Goal: Find specific page/section: Find specific page/section

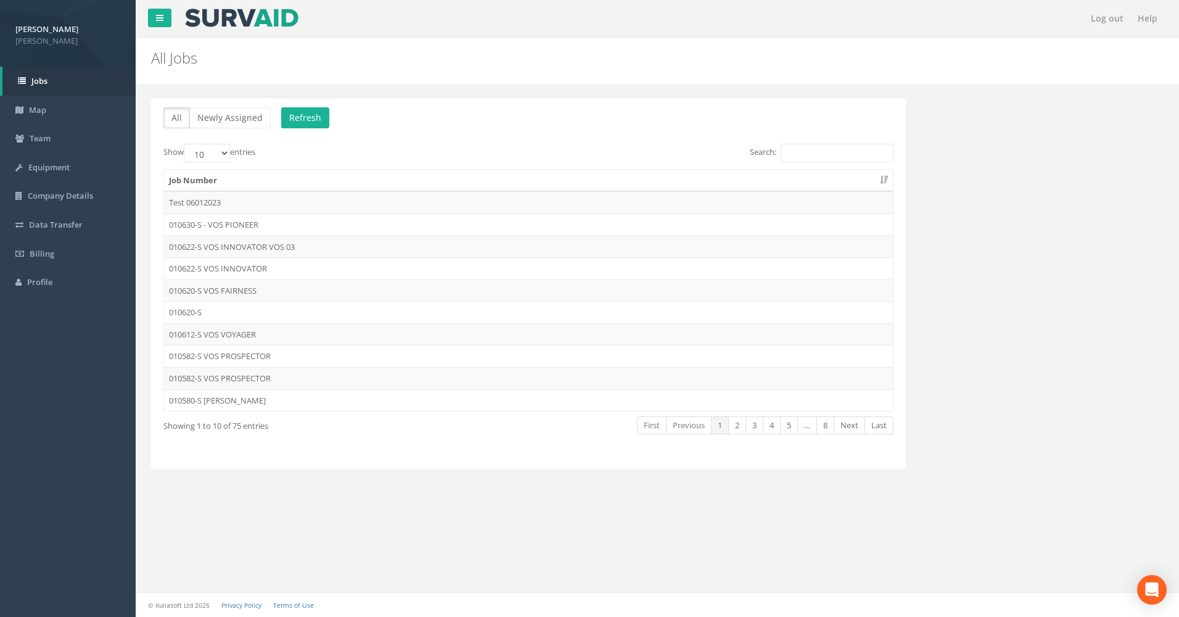
drag, startPoint x: 234, startPoint y: 209, endPoint x: 233, endPoint y: 225, distance: 16.0
click at [234, 212] on td "Test 06012023" at bounding box center [528, 202] width 729 height 22
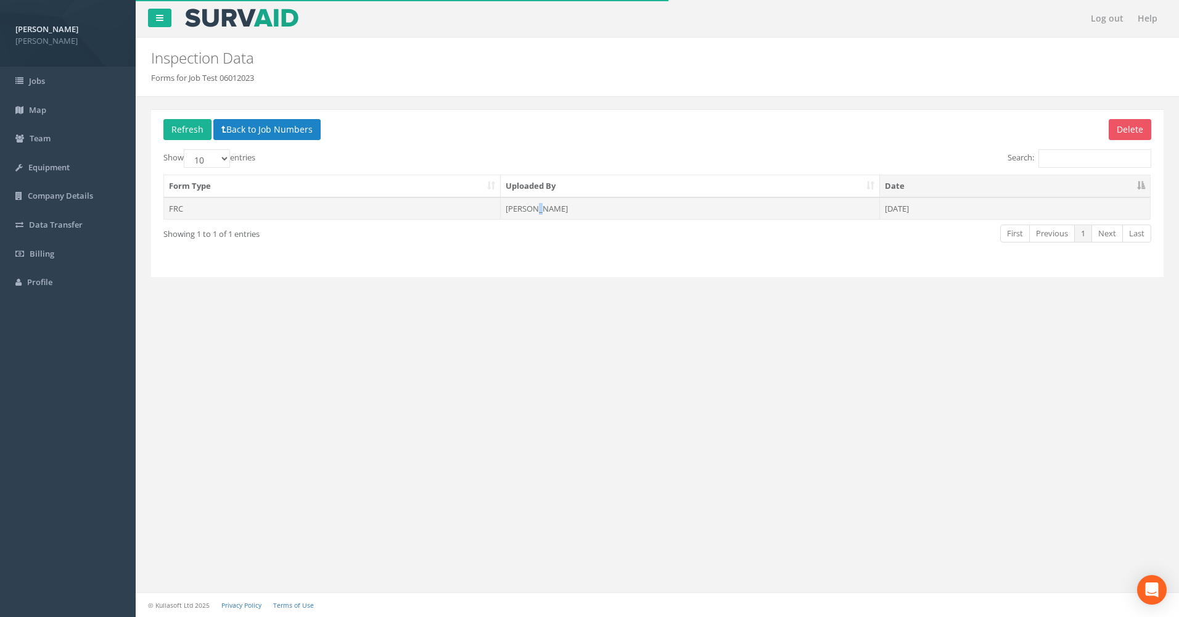
click at [535, 208] on td "Peter Rankine" at bounding box center [690, 208] width 379 height 22
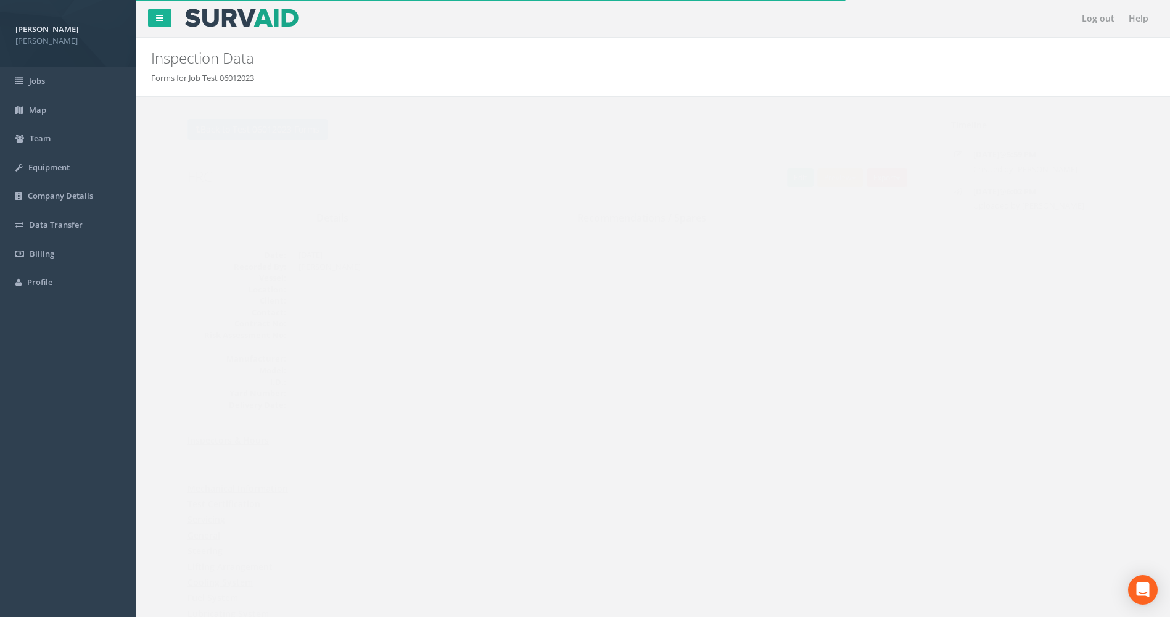
click at [810, 175] on button "Preview" at bounding box center [816, 177] width 46 height 18
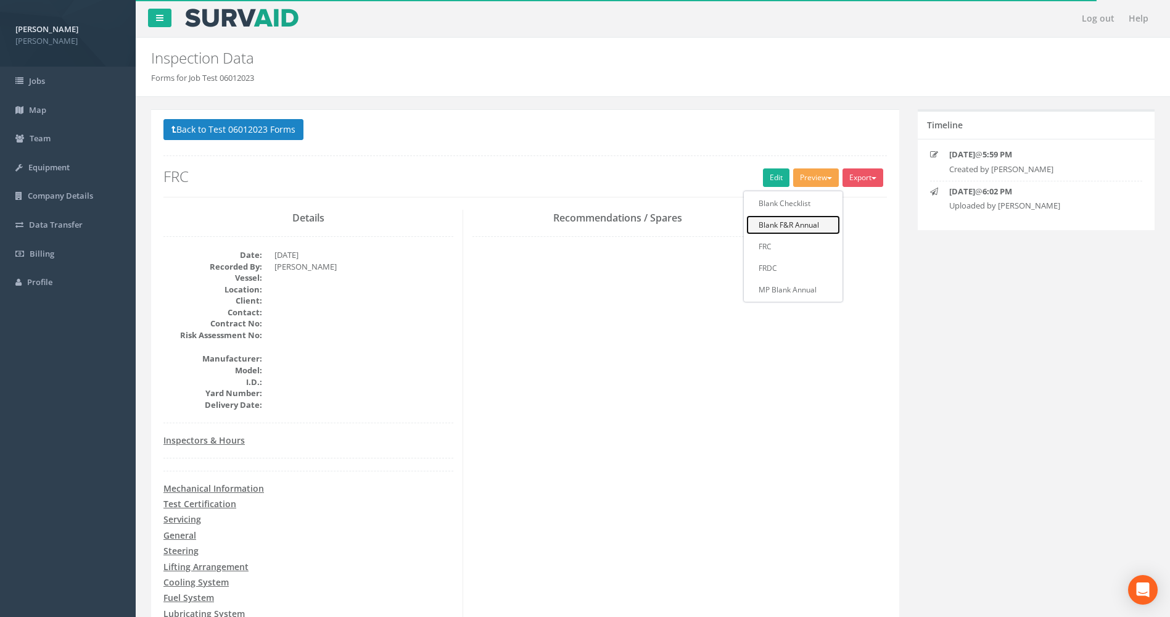
click at [795, 229] on link "Blank F&R Annual" at bounding box center [793, 224] width 94 height 19
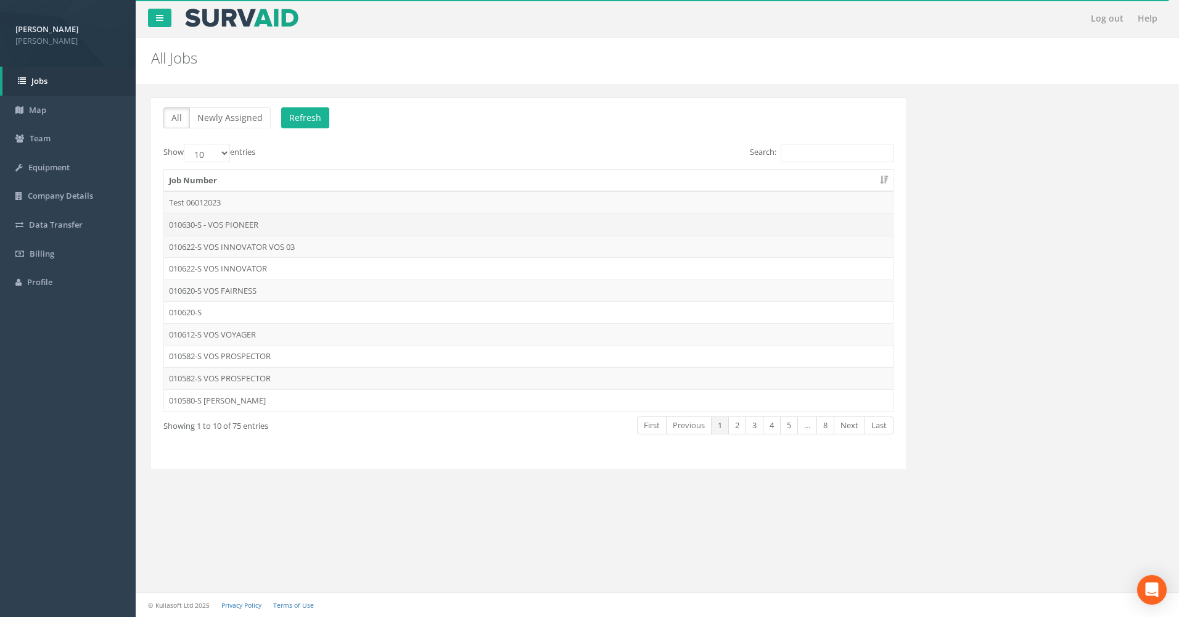
click at [276, 224] on td "010630-S - VOS PIONEER" at bounding box center [528, 224] width 729 height 22
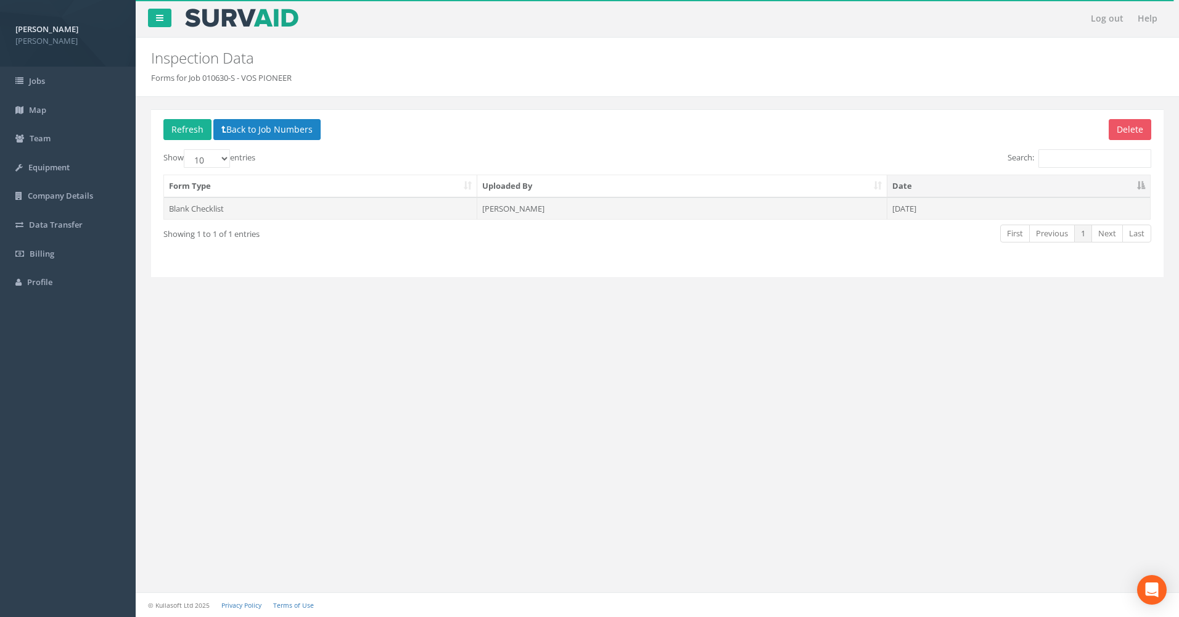
click at [561, 208] on td "Peter James Rankine" at bounding box center [681, 208] width 409 height 22
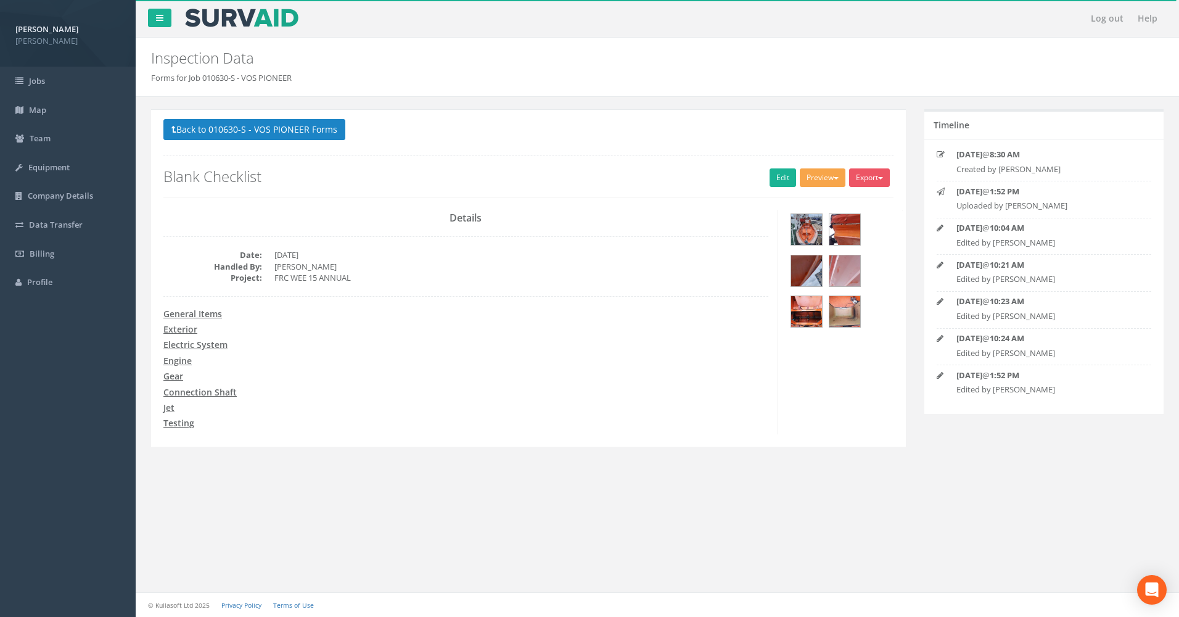
click at [835, 181] on button "Preview" at bounding box center [823, 177] width 46 height 18
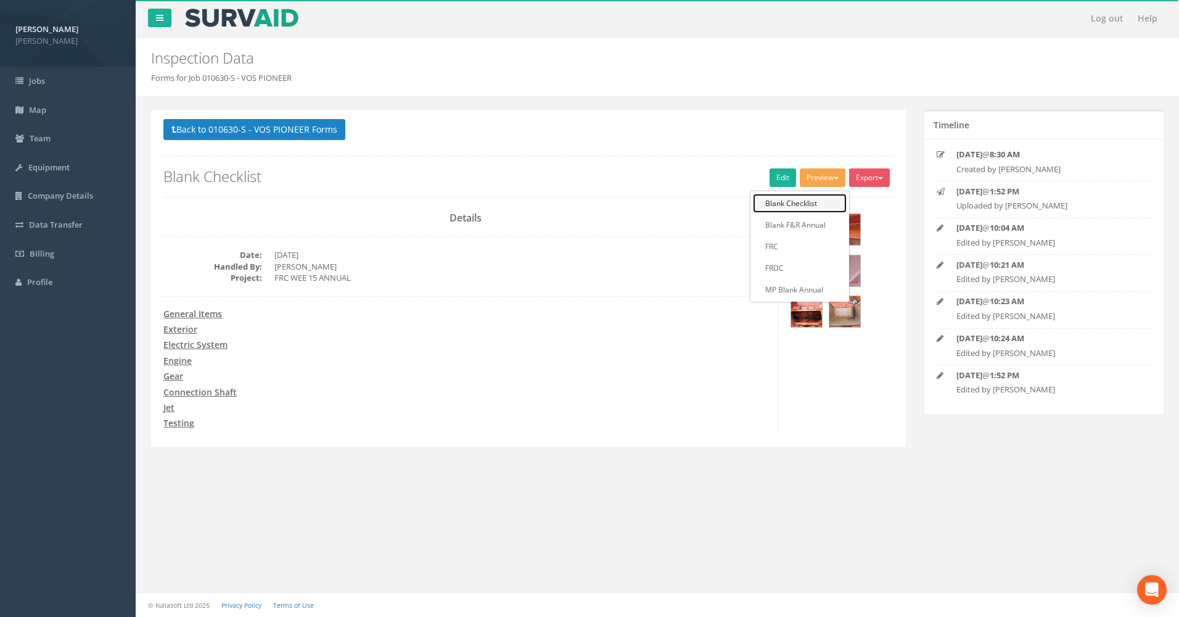
click at [801, 203] on link "Blank Checklist" at bounding box center [800, 203] width 94 height 19
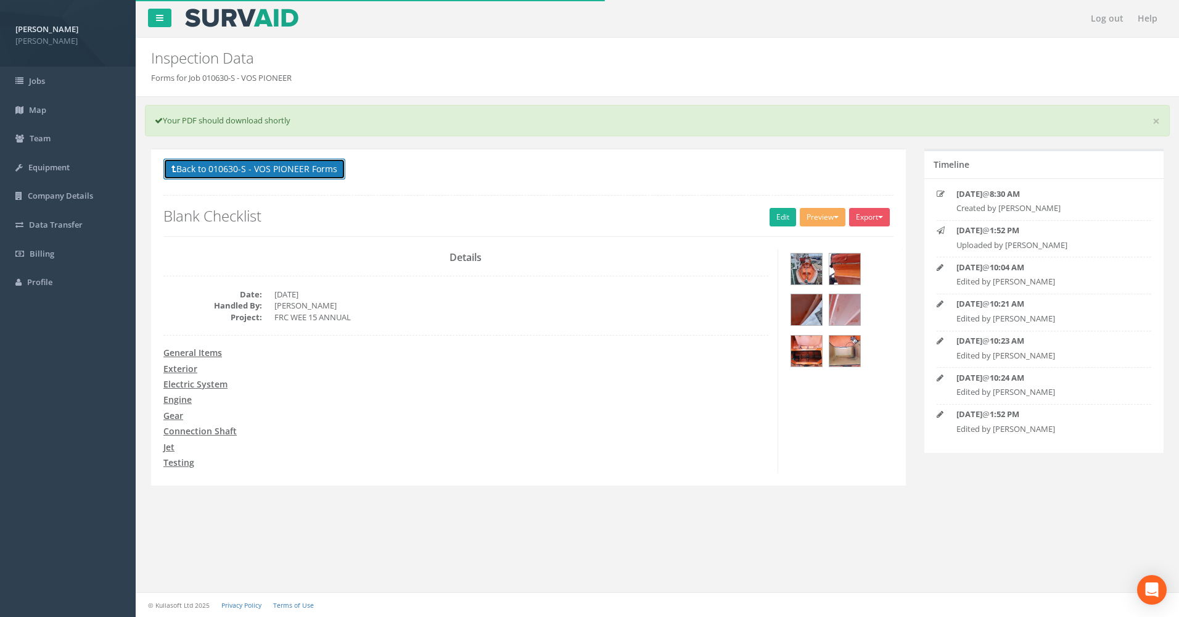
click at [234, 160] on button "Back to 010630-S - VOS PIONEER Forms" at bounding box center [254, 168] width 182 height 21
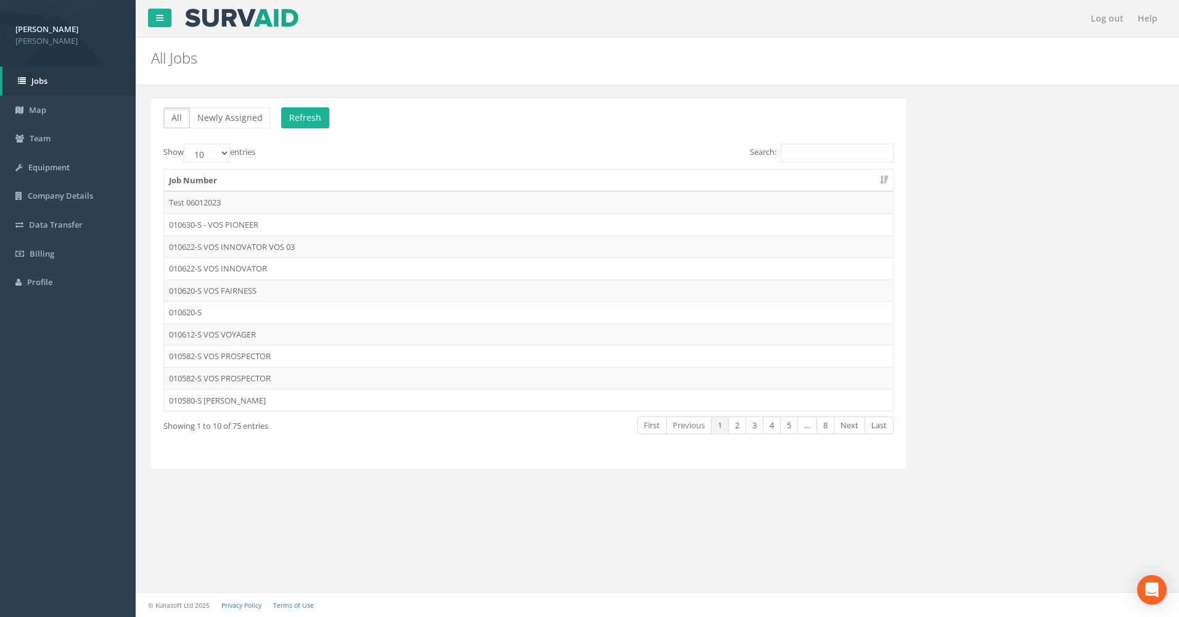
click at [216, 220] on td "010630-S - VOS PIONEER" at bounding box center [528, 224] width 729 height 22
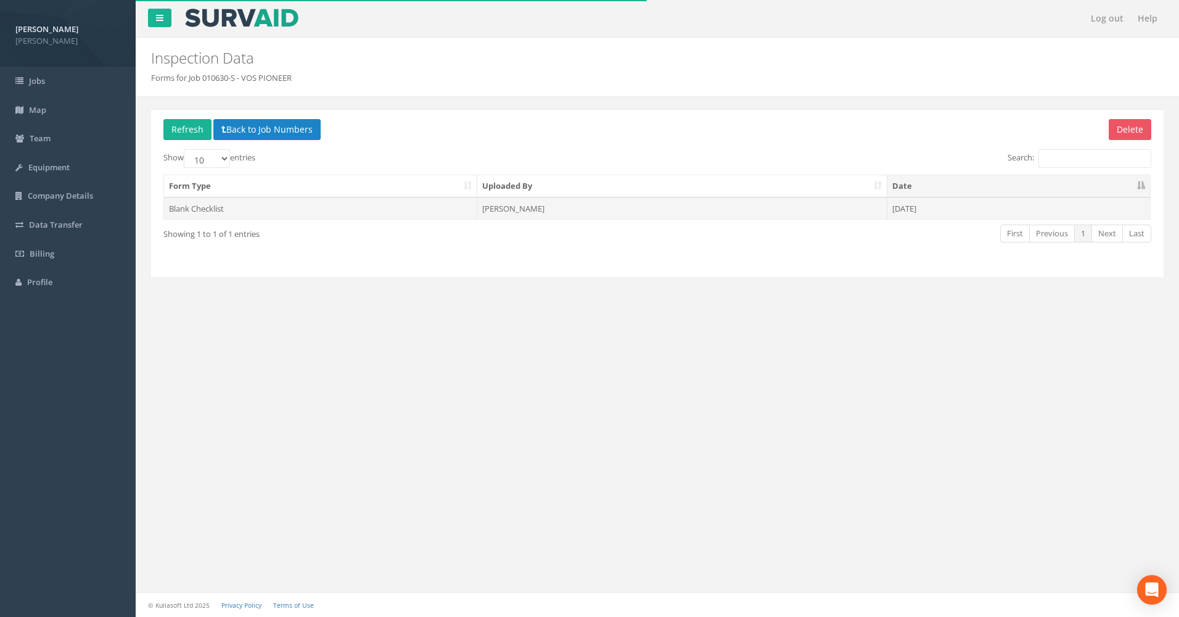
click at [533, 203] on td "Peter James Rankine" at bounding box center [681, 208] width 409 height 22
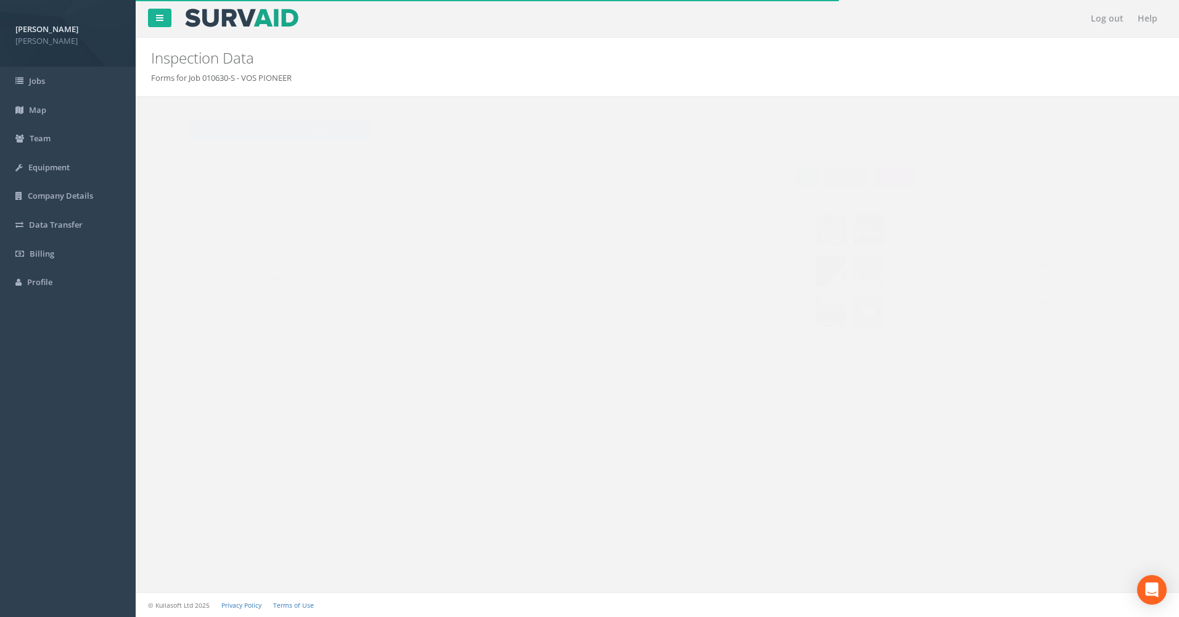
click at [823, 179] on button "Preview" at bounding box center [823, 177] width 46 height 18
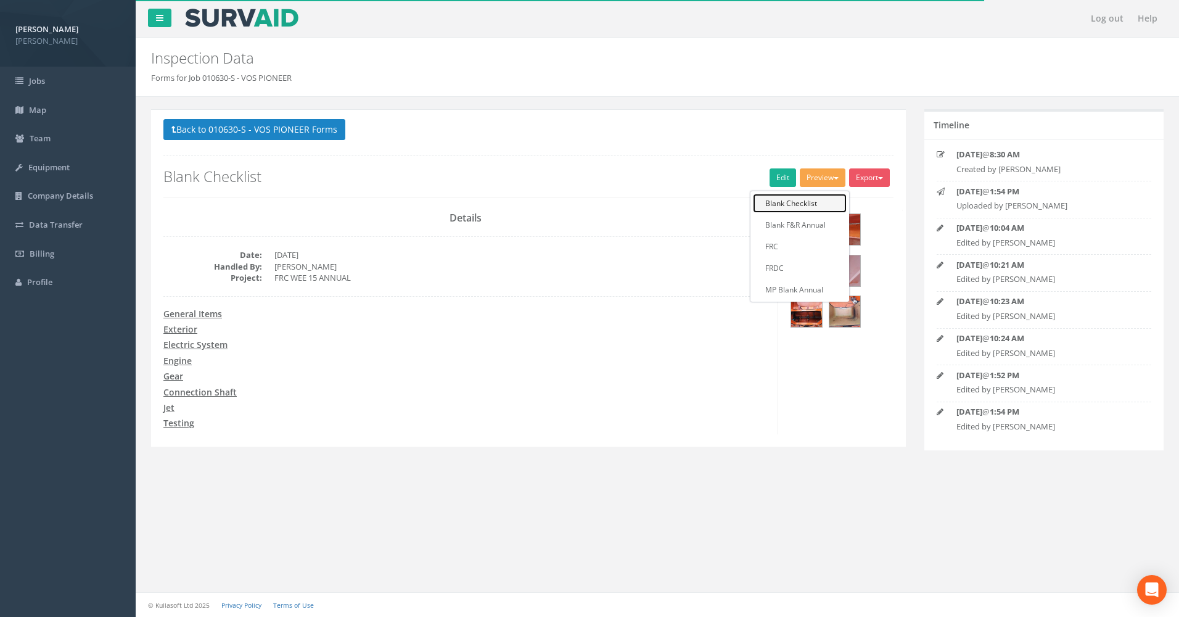
drag, startPoint x: 798, startPoint y: 202, endPoint x: 769, endPoint y: 231, distance: 40.5
click at [797, 202] on link "Blank Checklist" at bounding box center [800, 203] width 94 height 19
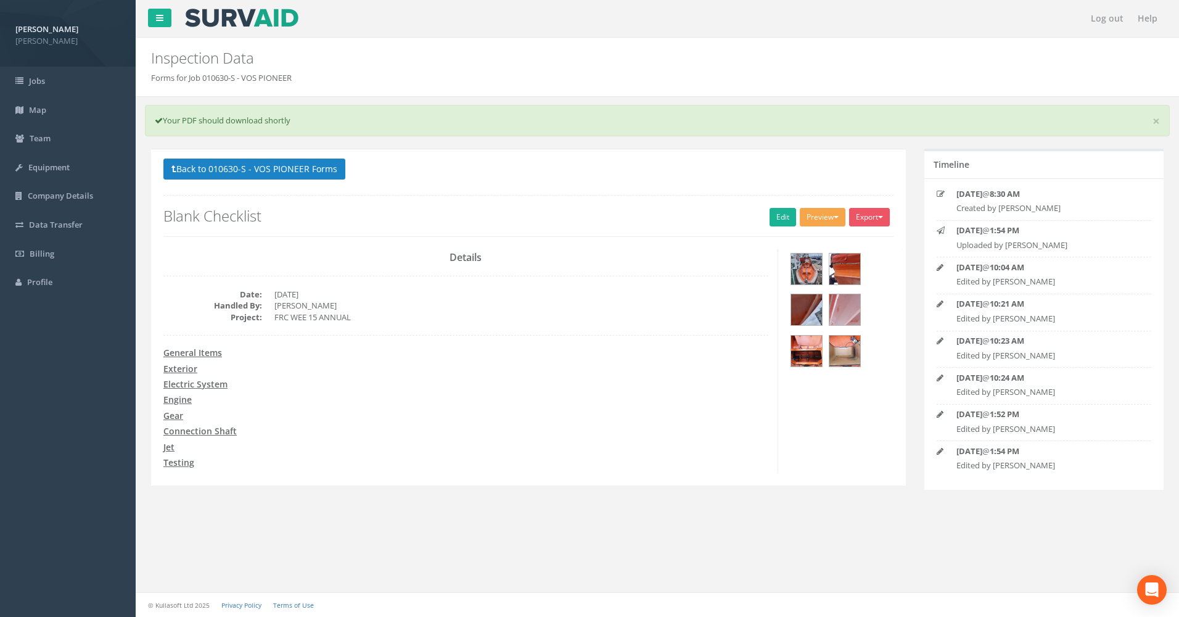
click at [818, 219] on button "Preview" at bounding box center [823, 217] width 46 height 18
click at [806, 324] on link "MP Blank Annual" at bounding box center [800, 328] width 94 height 19
click at [210, 168] on button "Back to 010630-S - VOS PIONEER Forms" at bounding box center [254, 168] width 182 height 21
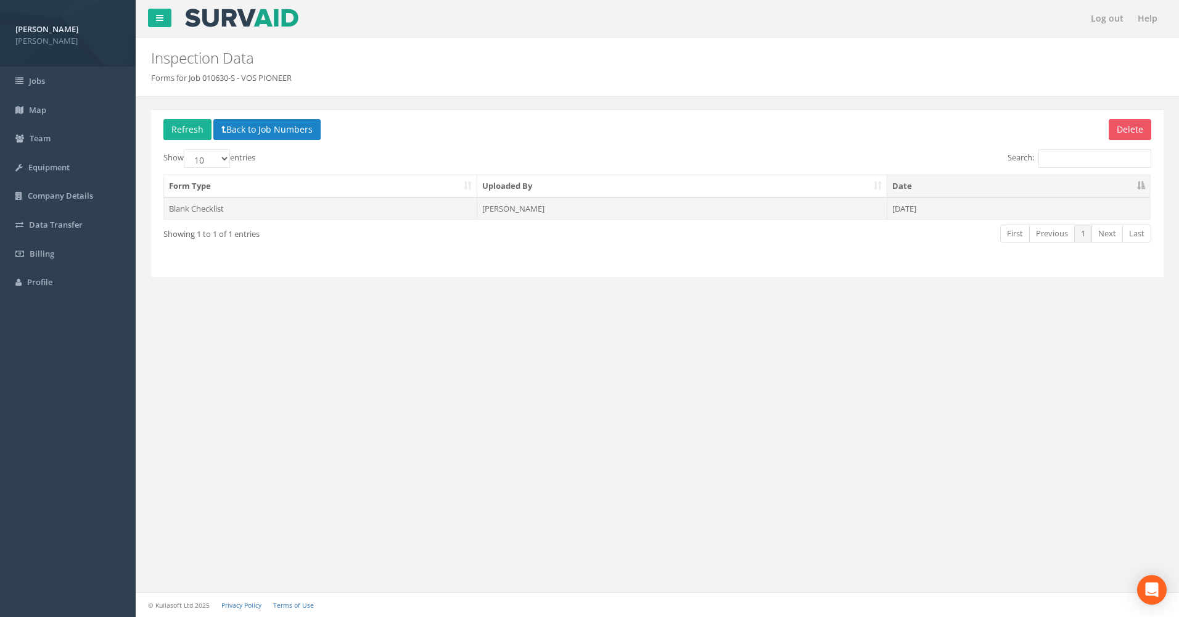
click at [542, 207] on td "Peter James Rankine" at bounding box center [681, 208] width 409 height 22
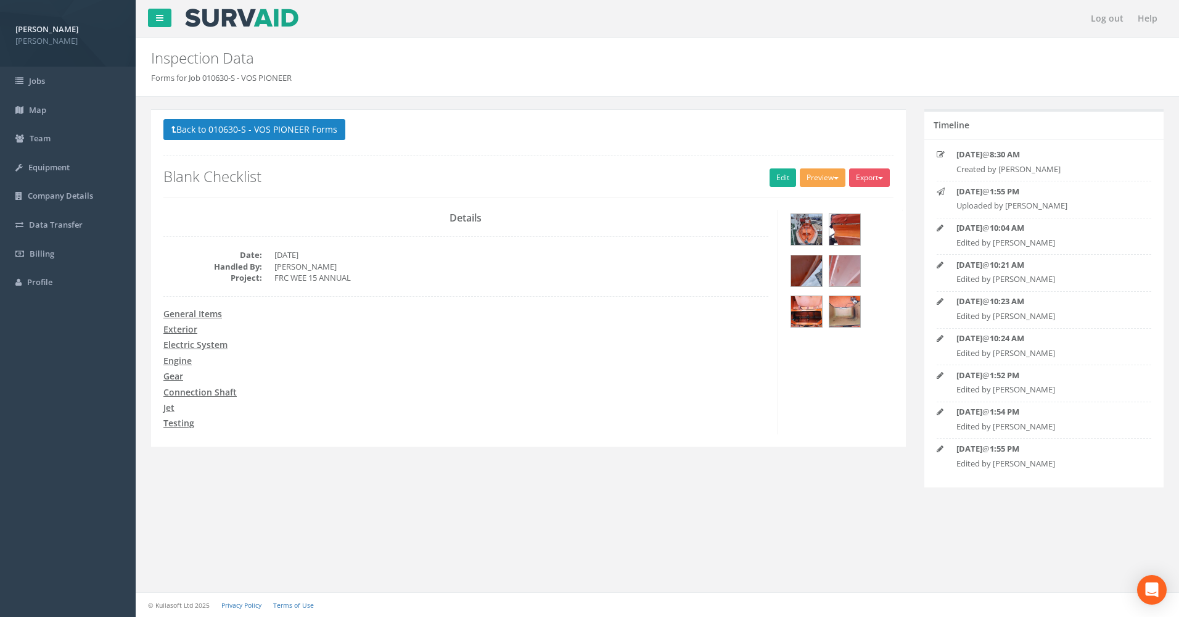
click at [814, 173] on button "Preview" at bounding box center [823, 177] width 46 height 18
click at [800, 288] on link "MP Blank Annual" at bounding box center [800, 289] width 94 height 19
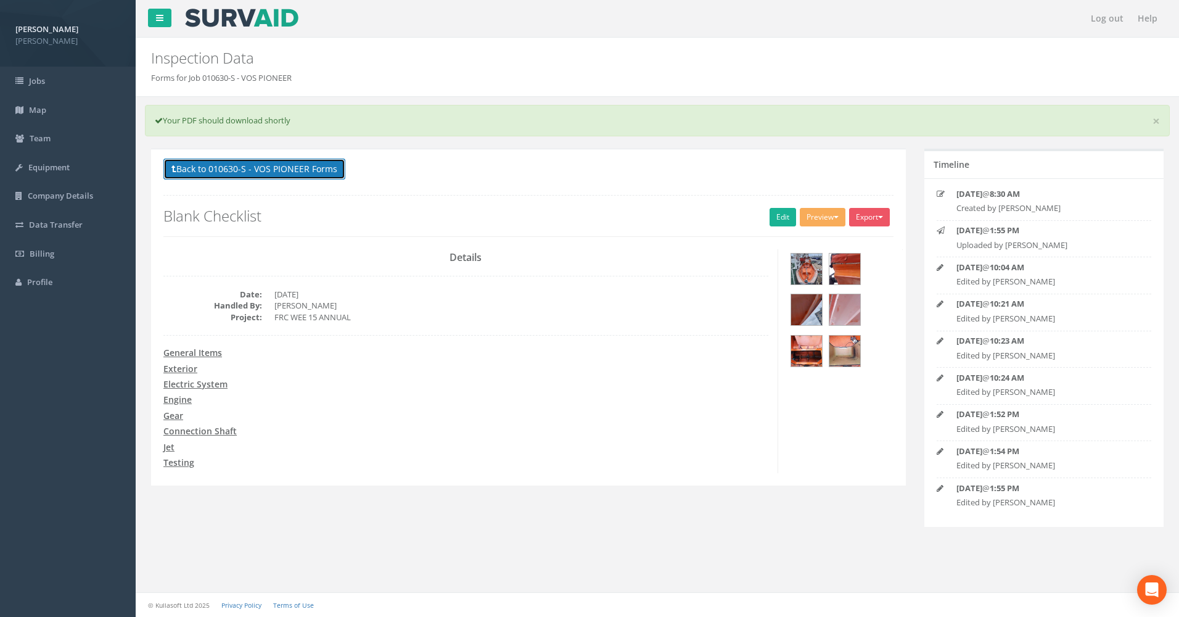
click at [166, 162] on button "Back to 010630-S - VOS PIONEER Forms" at bounding box center [254, 168] width 182 height 21
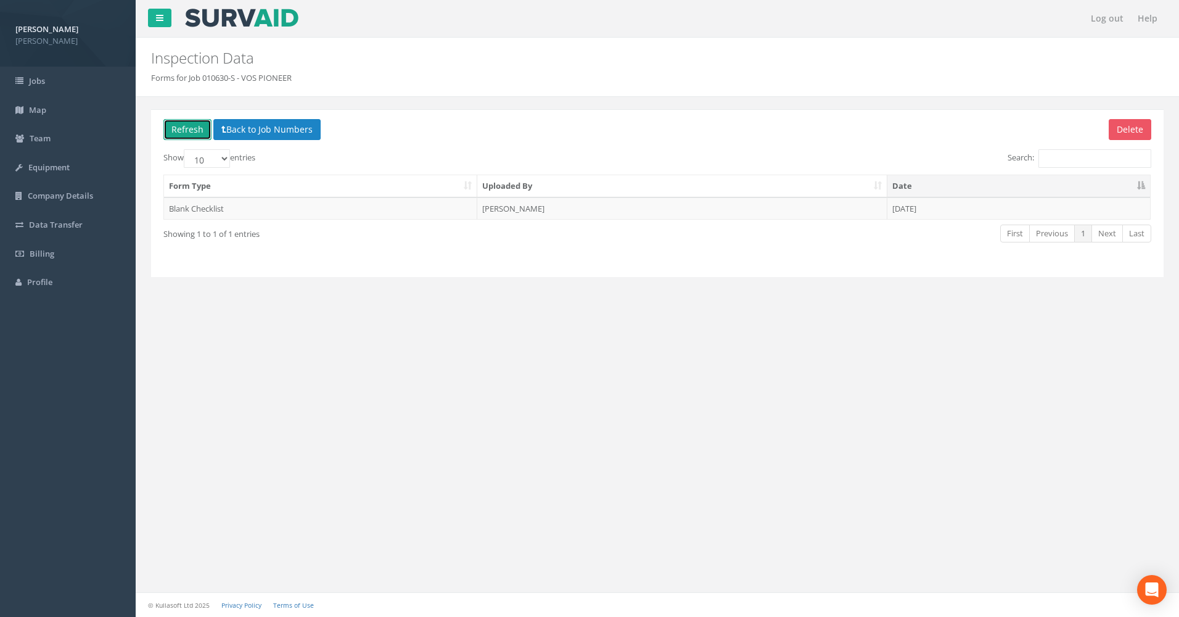
click at [186, 129] on button "Refresh" at bounding box center [187, 129] width 48 height 21
click at [525, 208] on td "Peter James Rankine" at bounding box center [681, 208] width 409 height 22
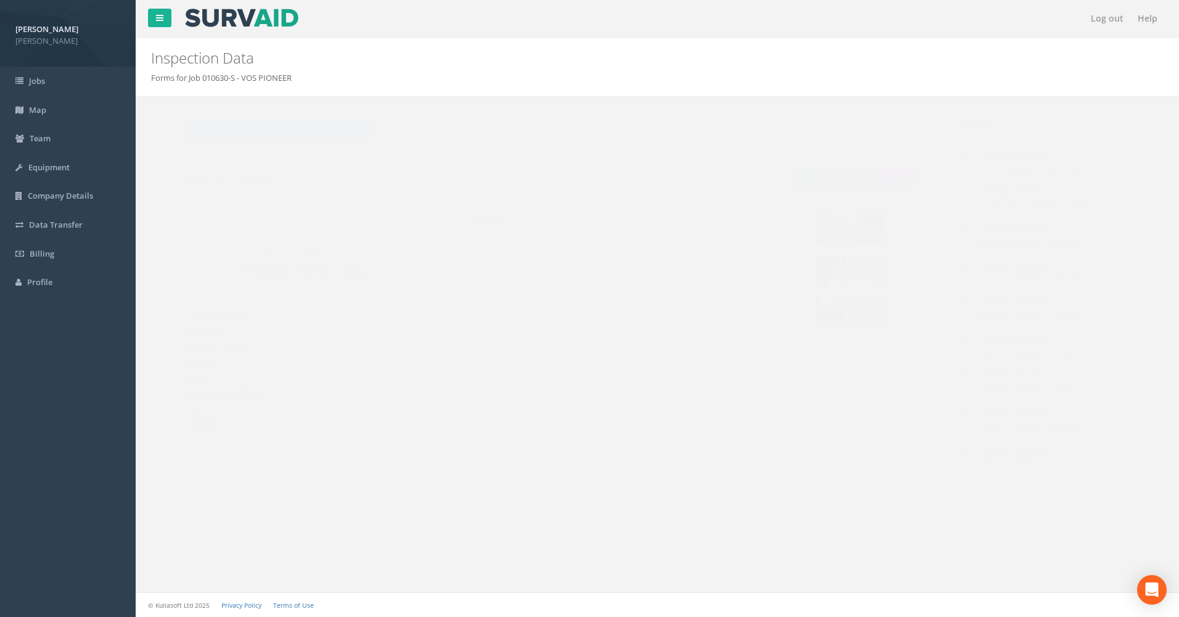
click at [822, 177] on button "Preview" at bounding box center [823, 177] width 46 height 18
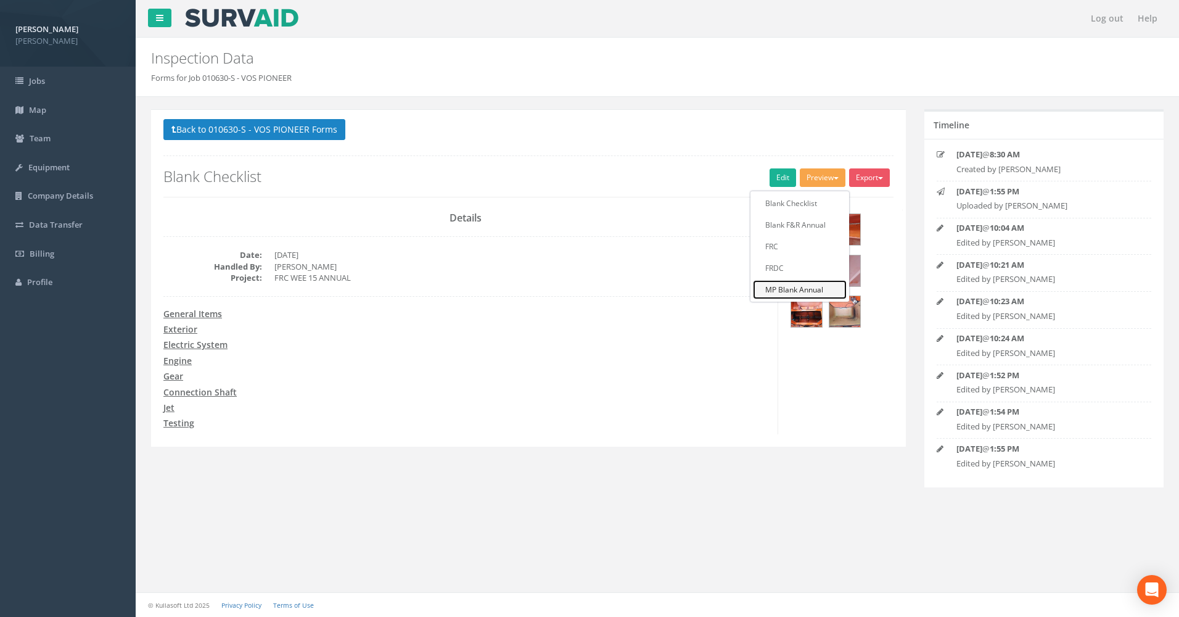
click at [796, 289] on link "MP Blank Annual" at bounding box center [800, 289] width 94 height 19
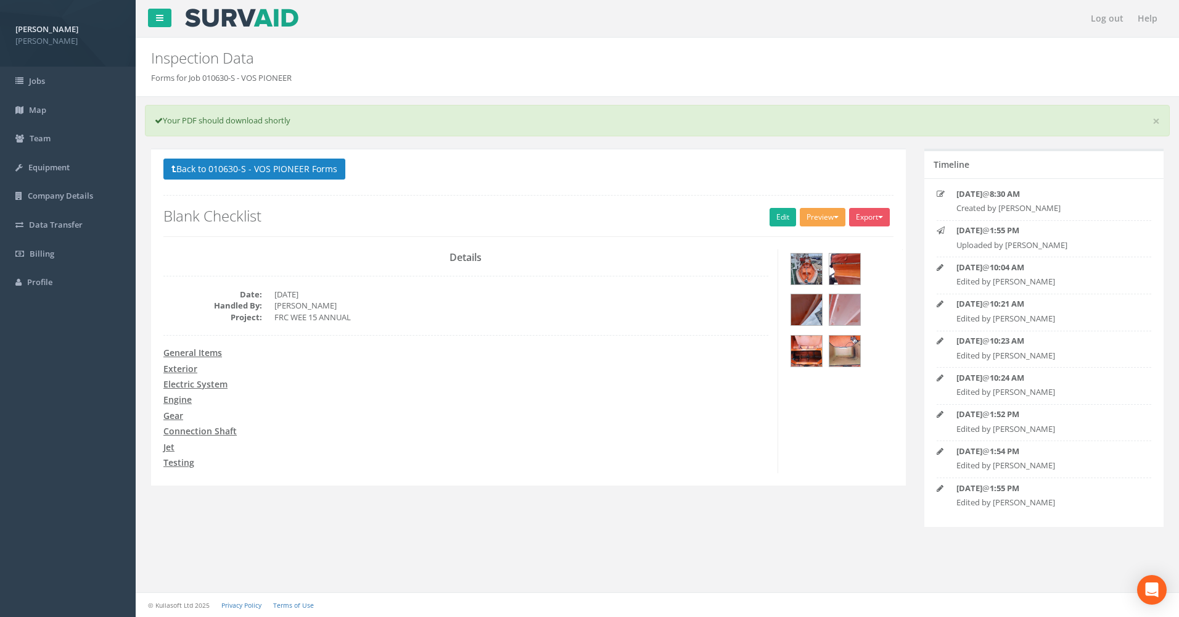
click at [828, 215] on button "Preview" at bounding box center [823, 217] width 46 height 18
click at [785, 263] on link "Blank F&R Annual" at bounding box center [800, 264] width 94 height 19
click at [208, 165] on button "Back to 010630-S - VOS PIONEER Forms" at bounding box center [254, 168] width 182 height 21
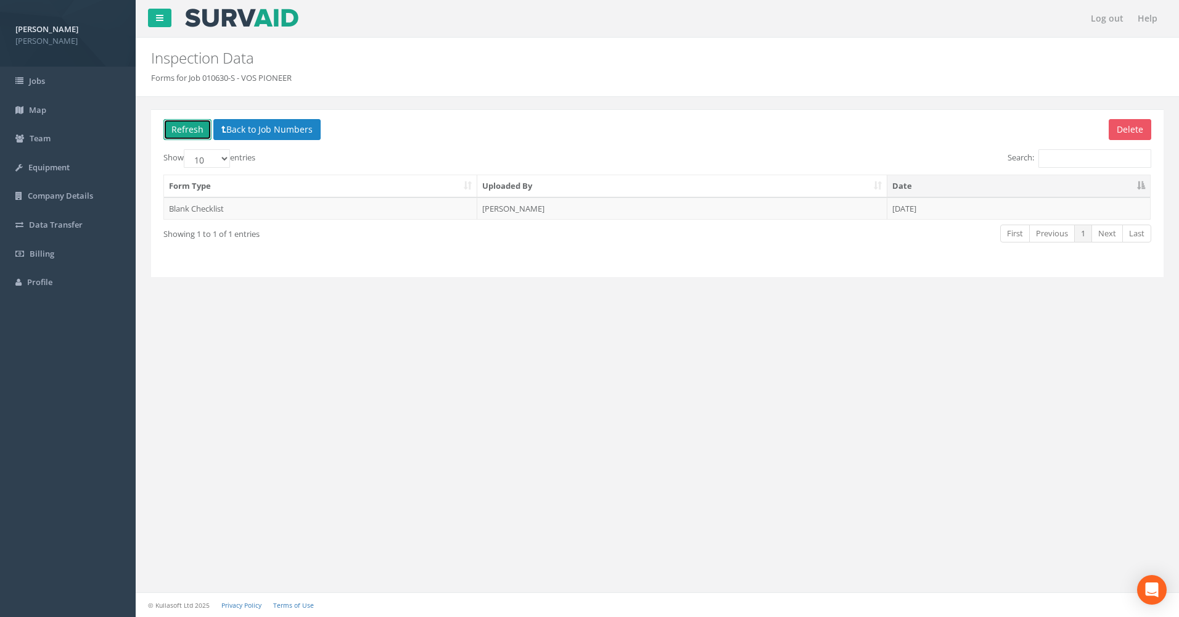
click at [188, 126] on button "Refresh" at bounding box center [187, 129] width 48 height 21
click at [244, 133] on button "Back to Job Numbers" at bounding box center [266, 129] width 107 height 21
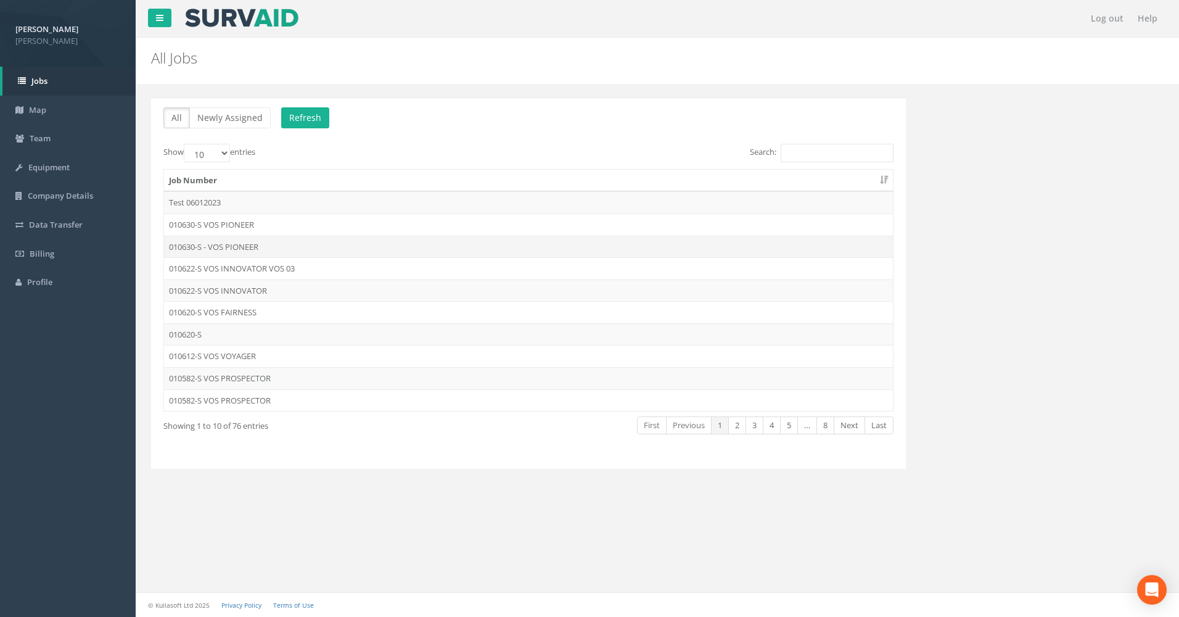
click at [247, 245] on td "010630-S - VOS PIONEER" at bounding box center [528, 247] width 729 height 22
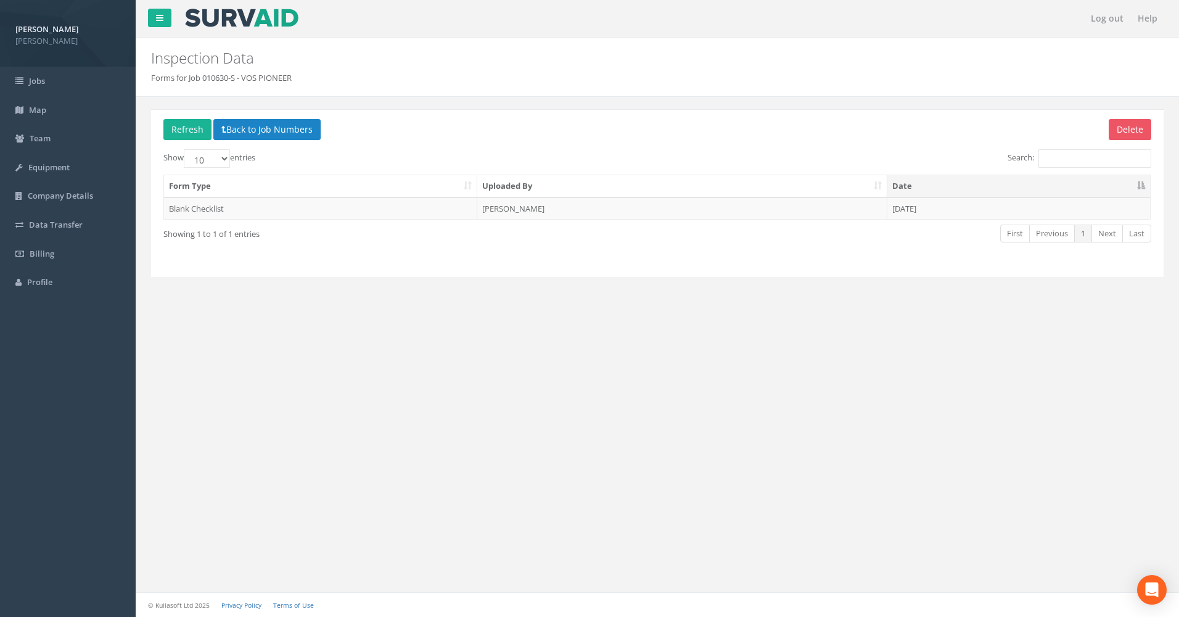
click at [247, 245] on div "Log out Help Inspection Data Forms for Job 010630-S - VOS PIONEER × × × × The M…" at bounding box center [657, 308] width 1043 height 617
click at [347, 317] on div "Delete Refresh Back to Job Numbers Show 10 25 50 100 entries Search: Form Type …" at bounding box center [657, 207] width 1025 height 220
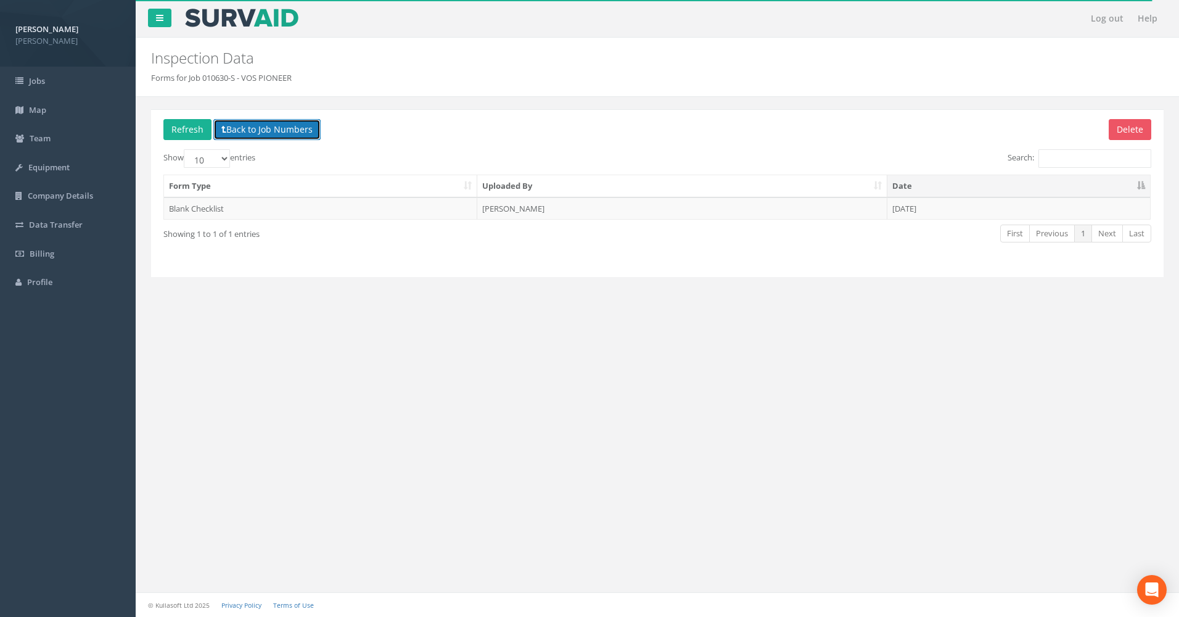
click at [276, 129] on button "Back to Job Numbers" at bounding box center [266, 129] width 107 height 21
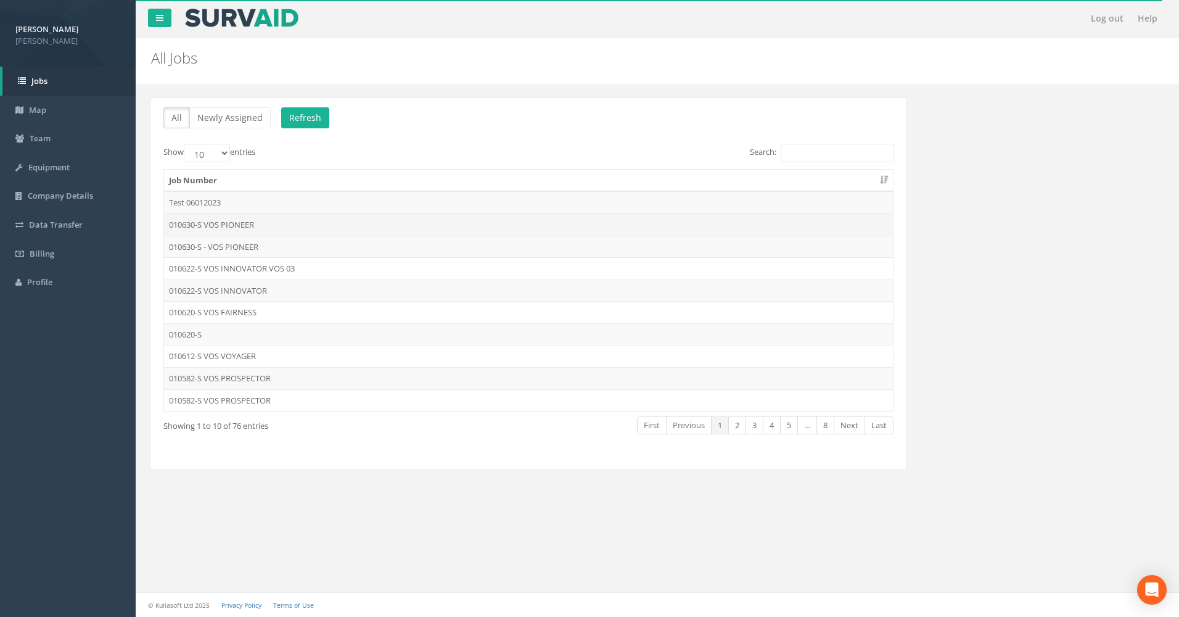
click at [228, 222] on td "010630-S VOS PIONEER" at bounding box center [528, 224] width 729 height 22
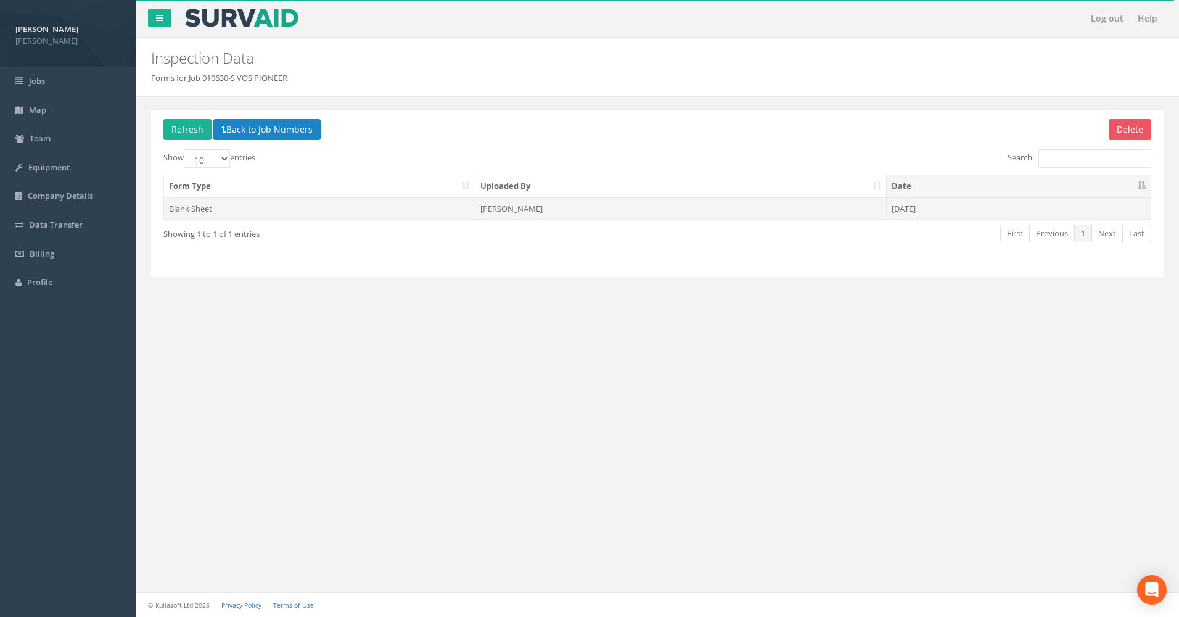
click at [514, 216] on td "Peter James Rankine" at bounding box center [680, 208] width 411 height 22
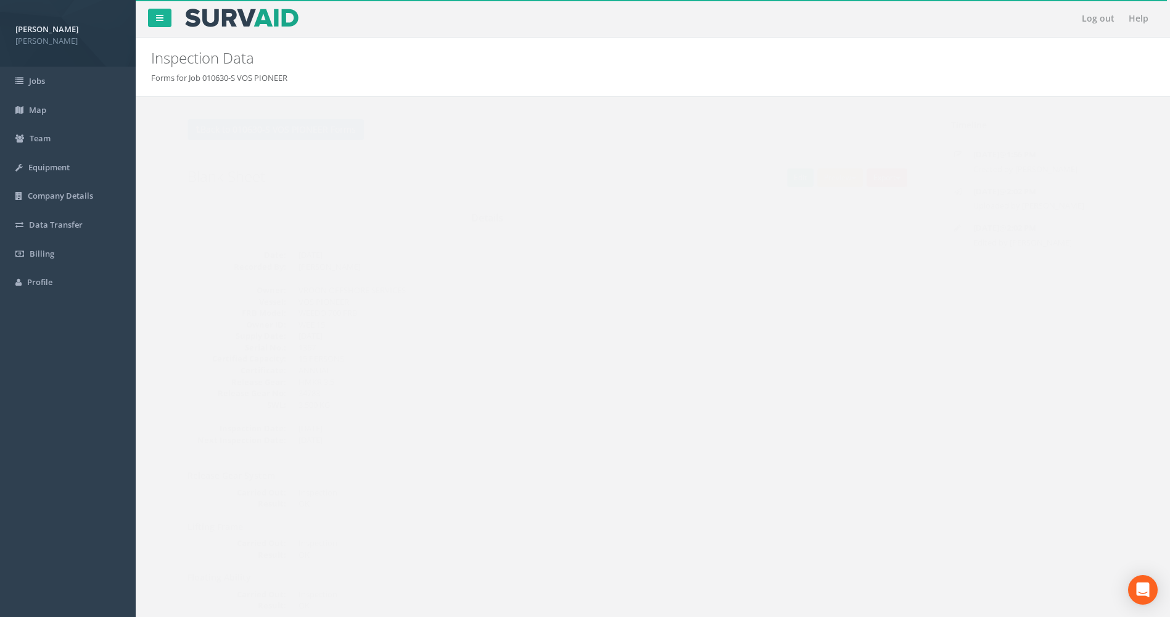
click at [819, 176] on button "Preview" at bounding box center [816, 177] width 46 height 18
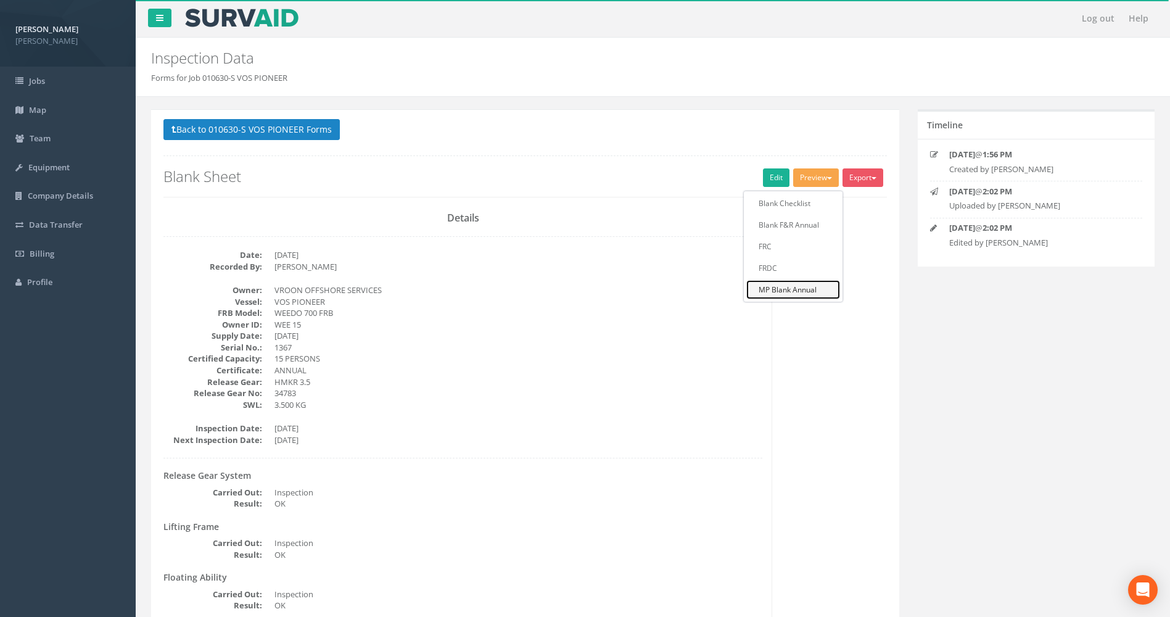
click at [769, 288] on link "MP Blank Annual" at bounding box center [793, 289] width 94 height 19
